Goal: Check status: Check status

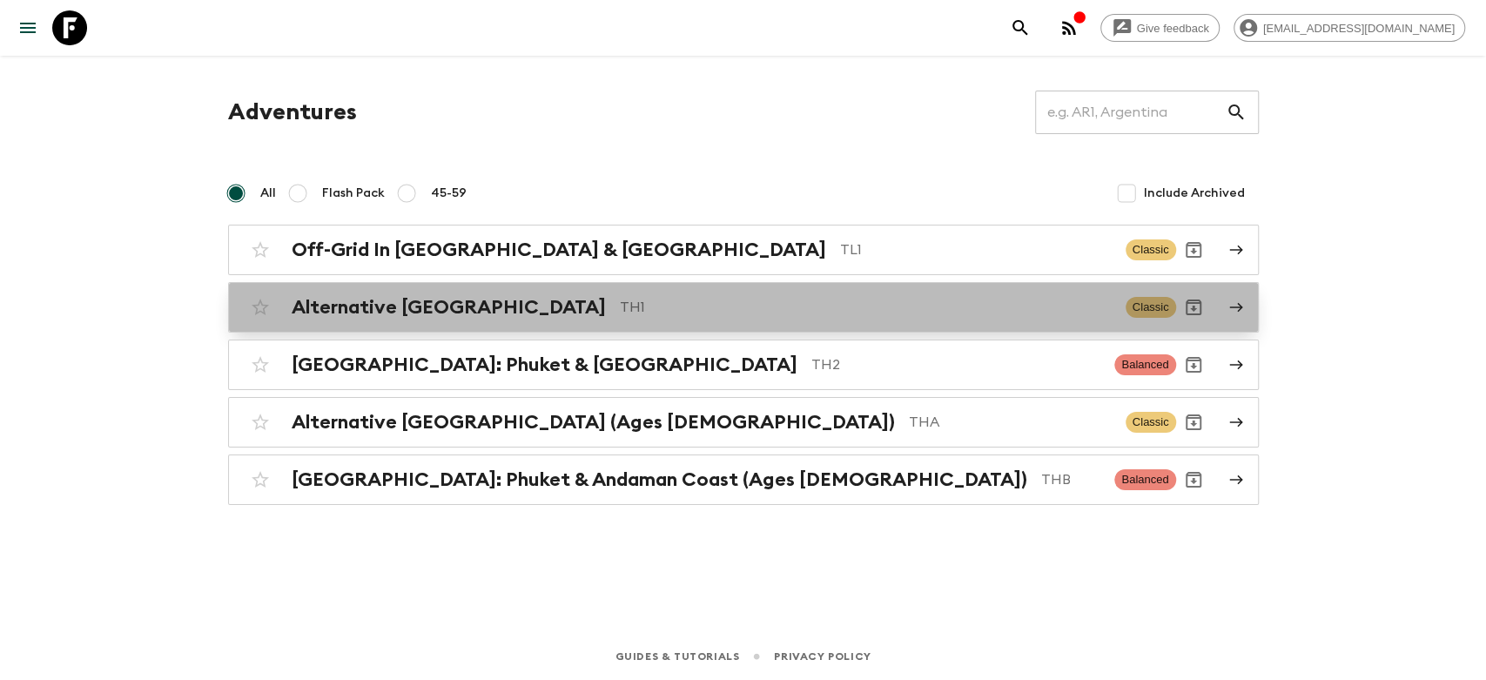
click at [433, 298] on h2 "Alternative [GEOGRAPHIC_DATA]" at bounding box center [449, 307] width 314 height 23
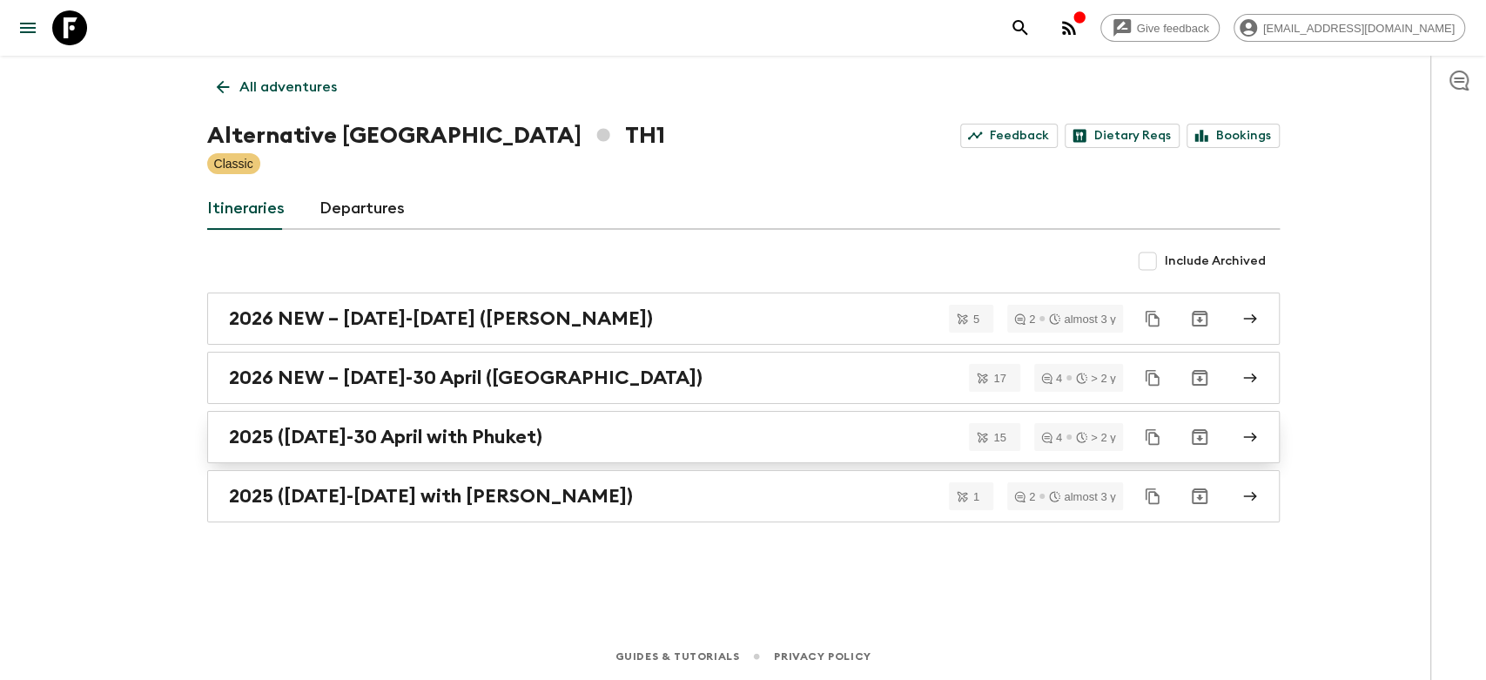
click at [399, 431] on h2 "2025 ([DATE]-30 April with Phuket)" at bounding box center [385, 437] width 313 height 23
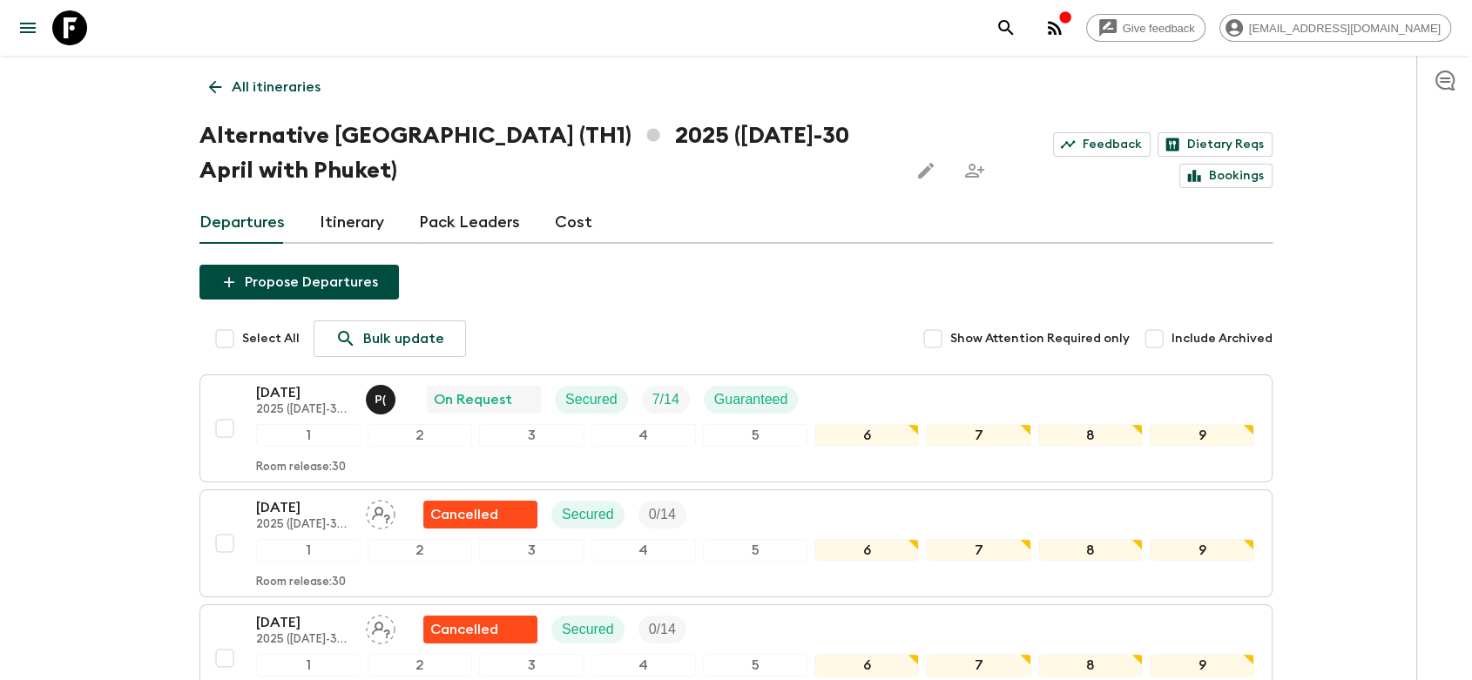
click at [1088, 142] on link "Feedback" at bounding box center [1102, 144] width 98 height 24
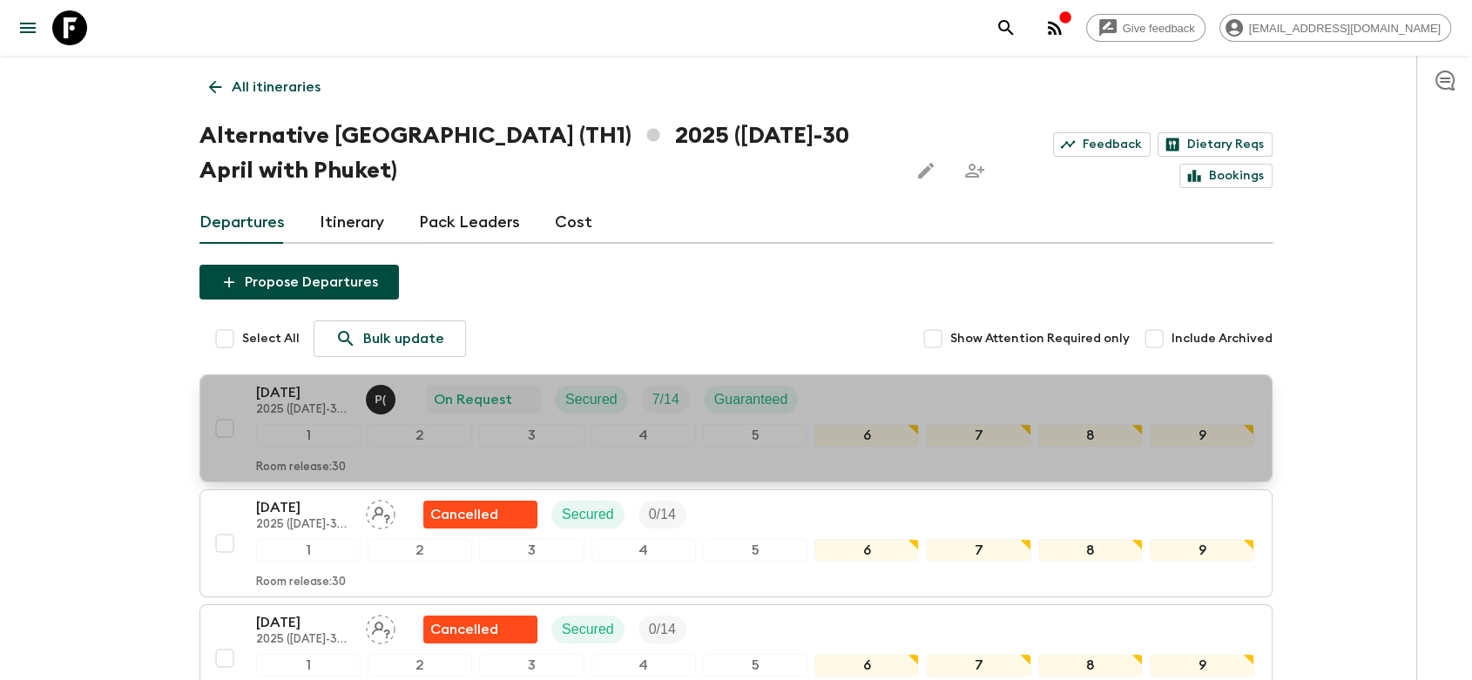
click at [840, 401] on div "[DATE] 2025 ([DATE]-30 April with Phuket) P ( On Request Secured 7 / 14 Guarant…" at bounding box center [755, 399] width 998 height 35
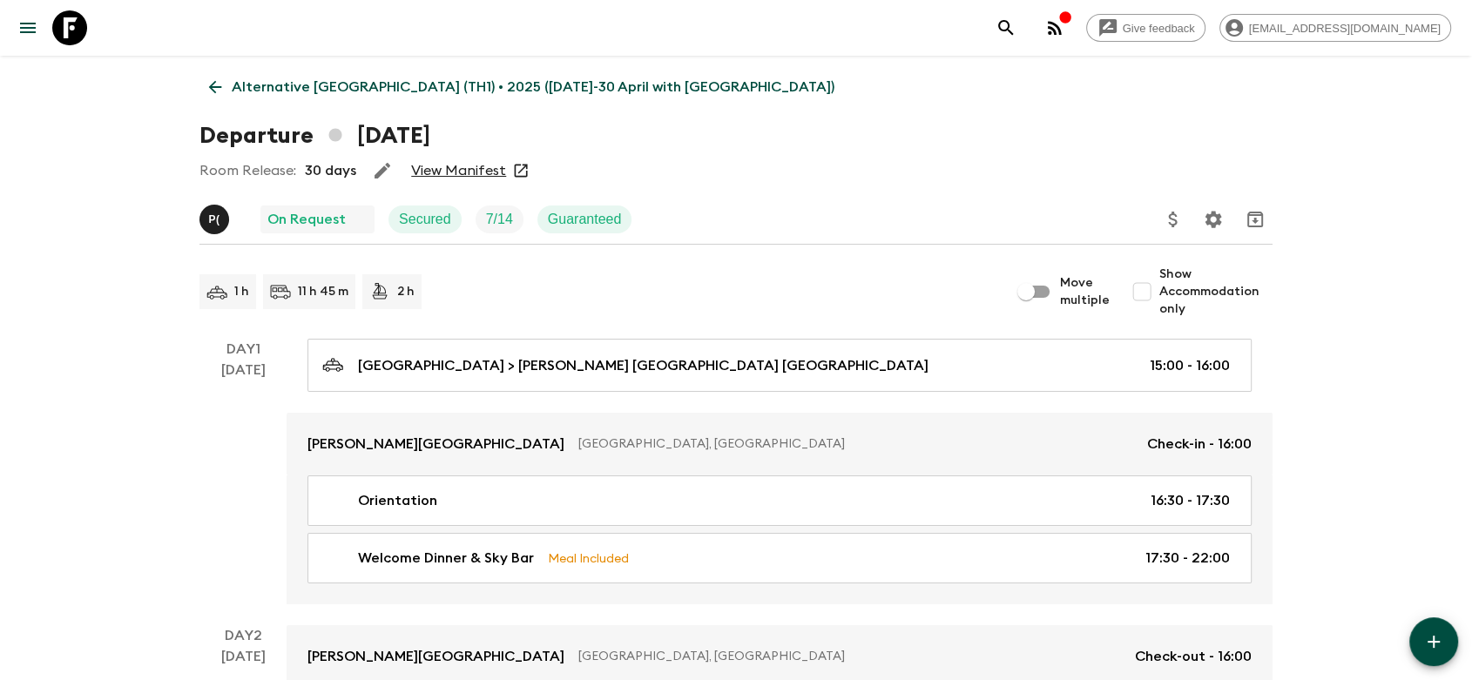
click at [448, 173] on link "View Manifest" at bounding box center [458, 170] width 95 height 17
